Goal: Check status: Check status

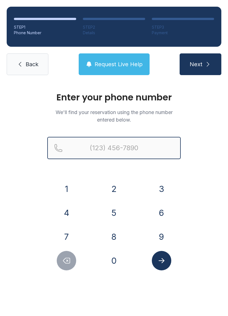
click at [88, 146] on input "Reservation phone number" at bounding box center [114, 148] width 134 height 22
type input "[PHONE_NUMBER]"
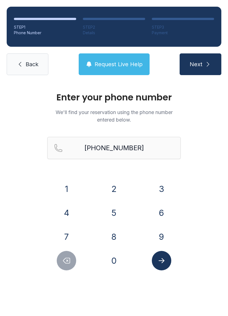
click at [193, 68] on span "Next" at bounding box center [196, 64] width 13 height 8
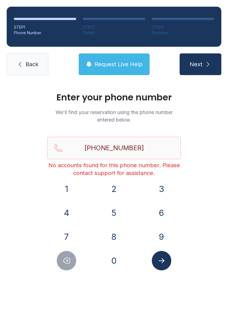
click at [20, 62] on icon at bounding box center [20, 64] width 7 height 7
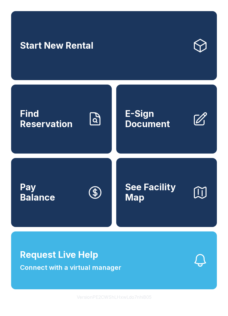
click at [44, 129] on span "Find Reservation" at bounding box center [51, 119] width 63 height 20
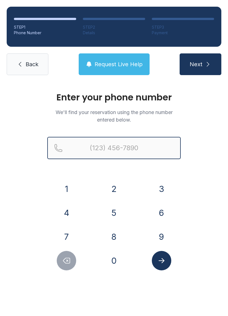
click at [82, 152] on input "Reservation phone number" at bounding box center [114, 148] width 134 height 22
type input "[PHONE_NUMBER]"
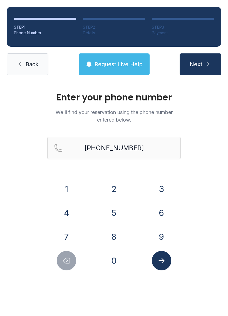
click at [203, 64] on button "Next" at bounding box center [201, 64] width 42 height 22
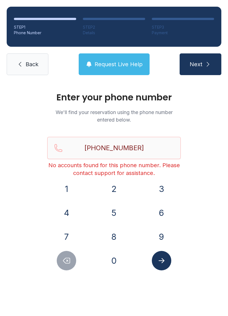
click at [25, 66] on link "Back" at bounding box center [28, 64] width 42 height 22
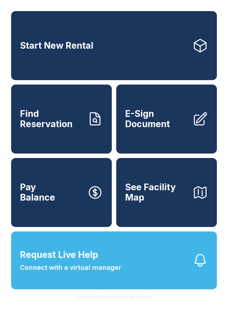
click at [85, 112] on link "Find Reservation" at bounding box center [61, 119] width 101 height 69
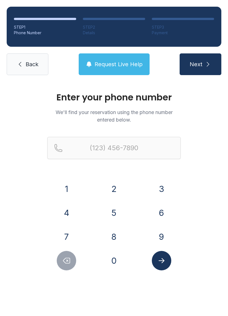
click at [204, 65] on button "Next" at bounding box center [201, 64] width 42 height 22
type input "("
click at [26, 62] on span "Back" at bounding box center [32, 64] width 13 height 8
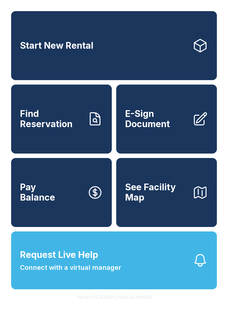
click at [54, 129] on span "Find Reservation" at bounding box center [51, 119] width 63 height 20
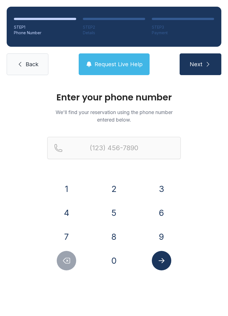
click at [115, 228] on button "8" at bounding box center [113, 236] width 19 height 19
click at [159, 210] on button "6" at bounding box center [161, 212] width 19 height 19
click at [71, 210] on button "4" at bounding box center [66, 212] width 19 height 19
click at [161, 188] on button "3" at bounding box center [161, 188] width 19 height 19
click at [72, 213] on button "4" at bounding box center [66, 212] width 19 height 19
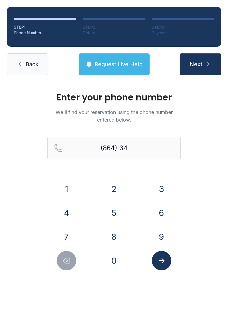
click at [159, 214] on button "6" at bounding box center [161, 212] width 19 height 19
click at [70, 236] on button "7" at bounding box center [66, 236] width 19 height 19
click at [126, 221] on div "5" at bounding box center [114, 212] width 39 height 19
click at [115, 193] on button "2" at bounding box center [113, 188] width 19 height 19
click at [60, 260] on button "Delete number" at bounding box center [66, 260] width 19 height 19
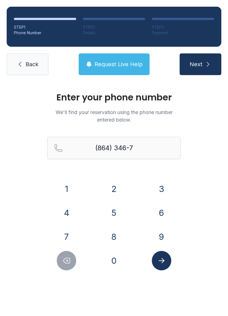
click at [113, 209] on button "5" at bounding box center [113, 212] width 19 height 19
click at [111, 188] on button "2" at bounding box center [113, 188] width 19 height 19
click at [113, 213] on button "5" at bounding box center [113, 212] width 19 height 19
type input "[PHONE_NUMBER]"
click at [207, 58] on button "Next" at bounding box center [201, 64] width 42 height 22
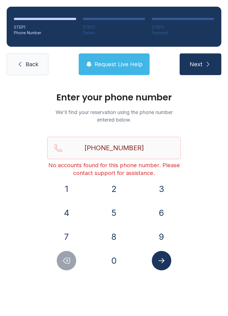
click at [27, 69] on link "Back" at bounding box center [28, 64] width 42 height 22
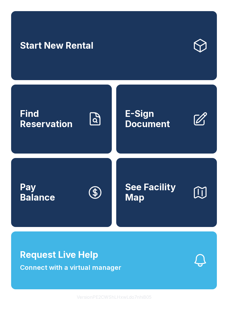
click at [38, 138] on link "Find Reservation" at bounding box center [61, 119] width 101 height 69
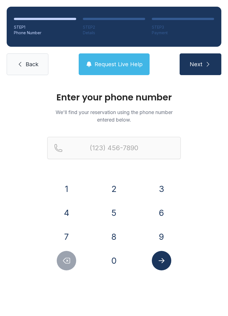
click at [114, 232] on button "8" at bounding box center [113, 236] width 19 height 19
click at [116, 261] on button "0" at bounding box center [113, 260] width 19 height 19
click at [160, 183] on button "3" at bounding box center [161, 188] width 19 height 19
click at [155, 188] on button "3" at bounding box center [161, 188] width 19 height 19
click at [115, 181] on button "2" at bounding box center [113, 188] width 19 height 19
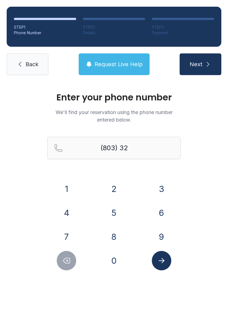
click at [70, 213] on button "4" at bounding box center [66, 212] width 19 height 19
type input "(803) 324-"
click at [28, 57] on link "Back" at bounding box center [28, 64] width 42 height 22
